Goal: Task Accomplishment & Management: Manage account settings

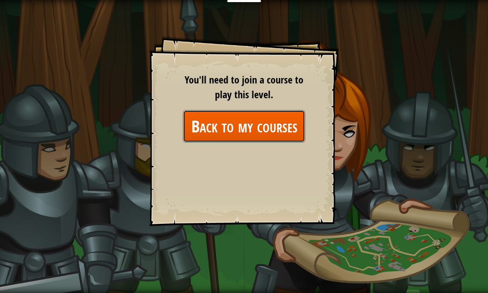
click at [264, 124] on link "Back to my courses" at bounding box center [244, 126] width 122 height 32
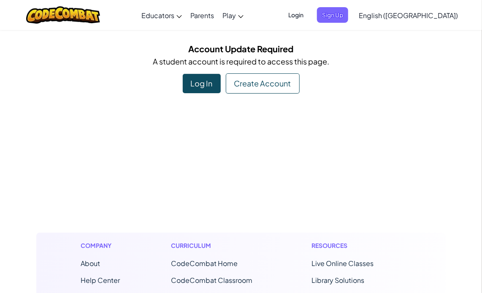
click at [308, 18] on span "Login" at bounding box center [295, 15] width 25 height 16
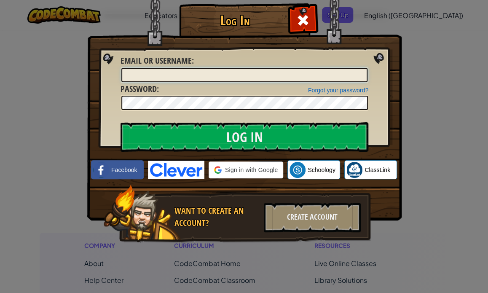
type input "[EMAIL_ADDRESS][DOMAIN_NAME]"
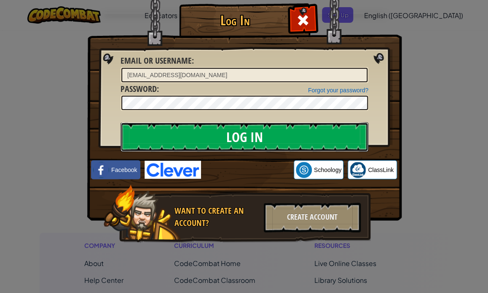
click at [257, 137] on input "Log In" at bounding box center [245, 137] width 248 height 30
